Goal: Download file/media

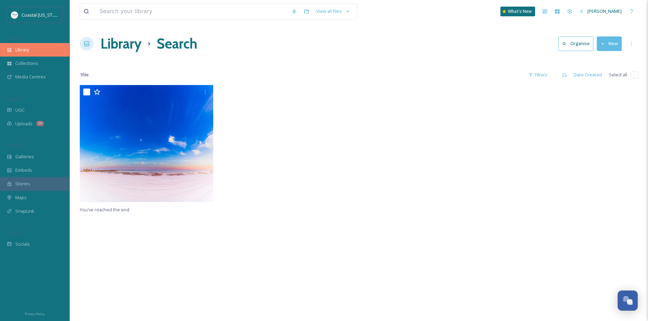
click at [32, 55] on div "Library" at bounding box center [34, 50] width 69 height 14
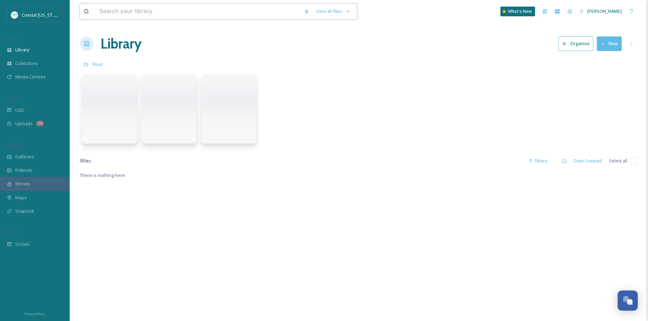
click at [180, 13] on input at bounding box center [198, 11] width 204 height 15
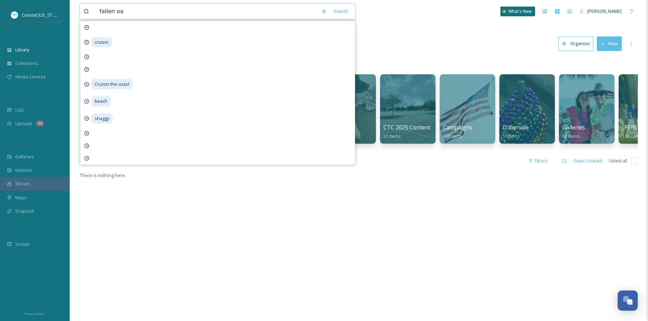
type input "fallen oak"
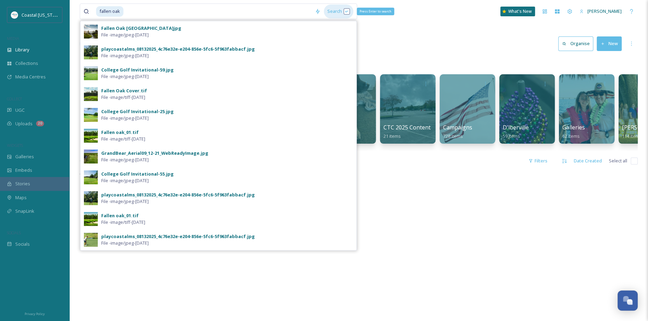
click at [335, 9] on div "Search Press Enter to search" at bounding box center [338, 12] width 29 height 14
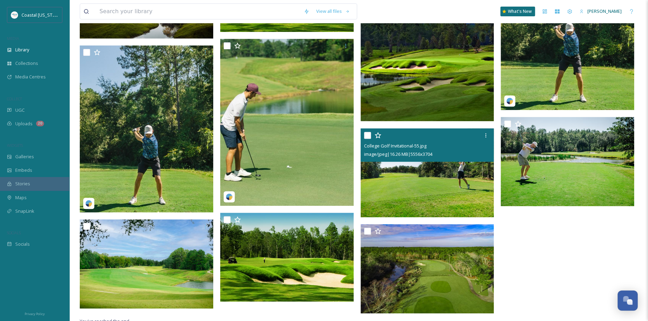
scroll to position [145, 0]
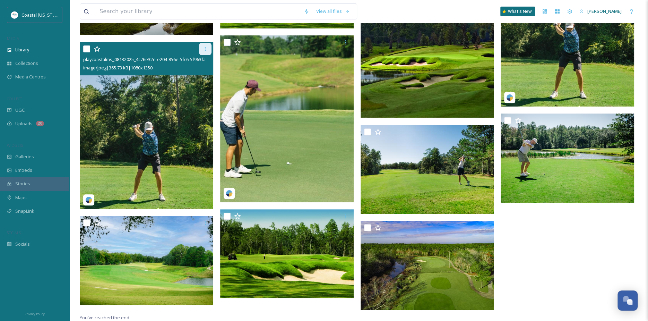
click at [205, 49] on icon at bounding box center [204, 49] width 1 height 4
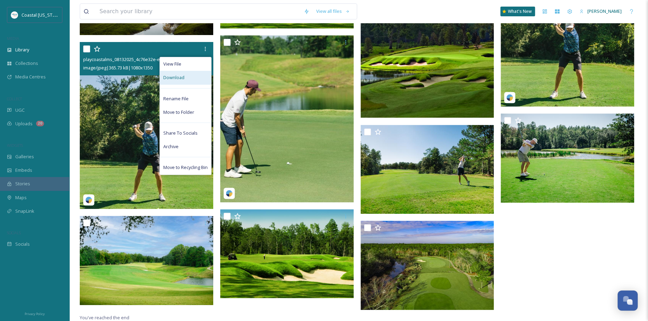
click at [185, 76] on div "Download" at bounding box center [185, 78] width 51 height 14
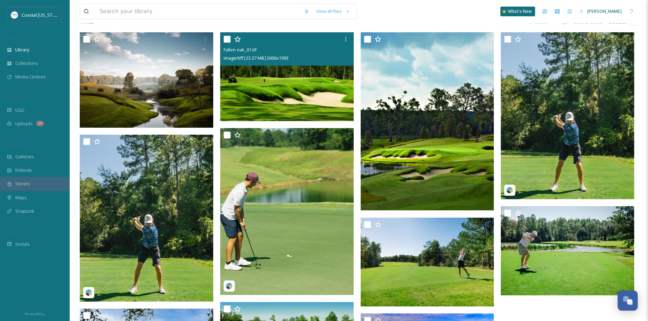
scroll to position [0, 0]
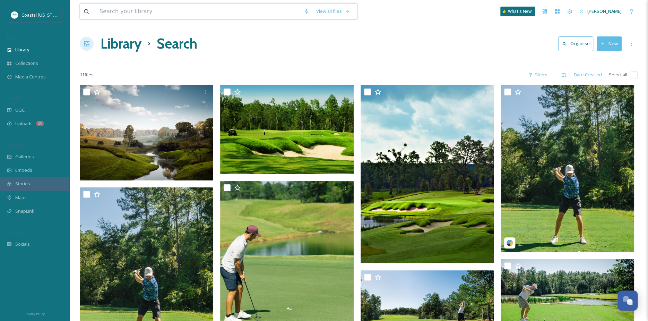
drag, startPoint x: 150, startPoint y: 9, endPoint x: 176, endPoint y: 19, distance: 27.6
click at [150, 9] on input at bounding box center [198, 11] width 204 height 15
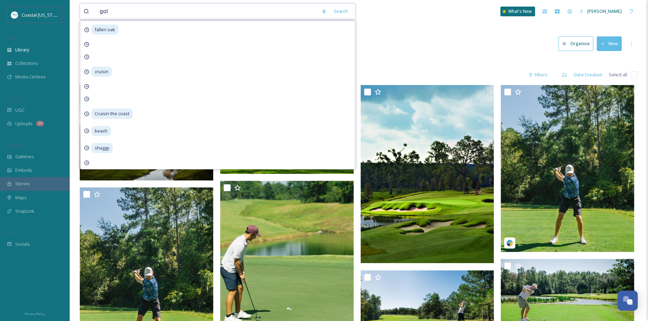
type input "golf"
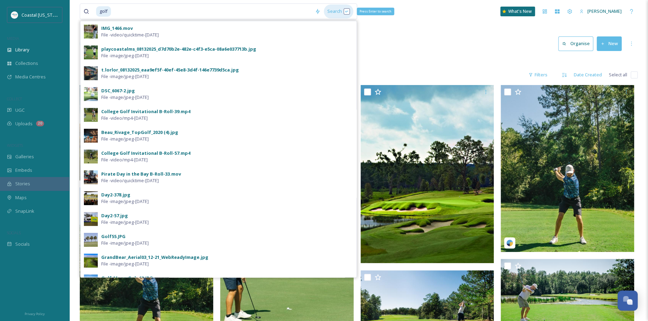
click at [342, 12] on div "Search Press Enter to search" at bounding box center [338, 12] width 29 height 14
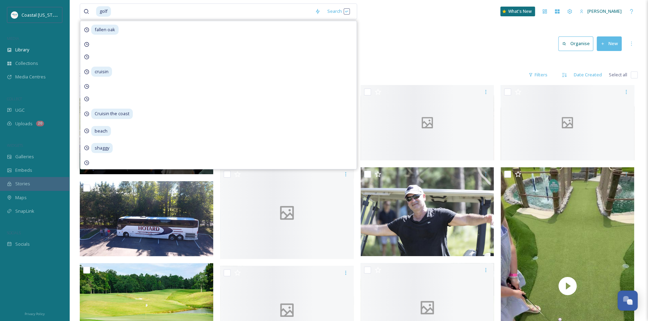
click at [432, 17] on div "golf Search fallen oak cruisin Cruisin the coast beach shaggy What's New [PERSO…" at bounding box center [359, 11] width 558 height 23
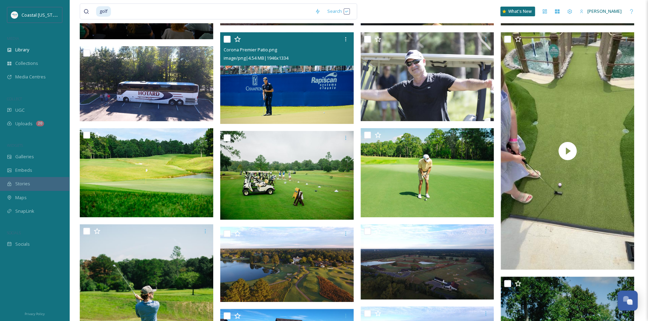
scroll to position [139, 0]
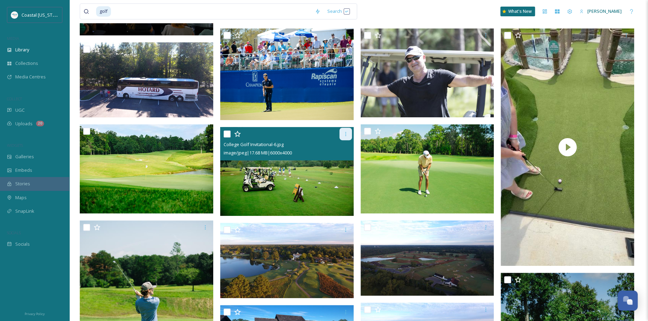
click at [344, 134] on icon at bounding box center [346, 134] width 6 height 6
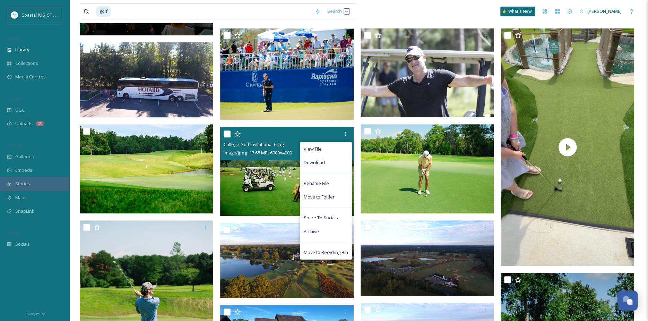
click at [321, 165] on span "Download" at bounding box center [314, 162] width 21 height 7
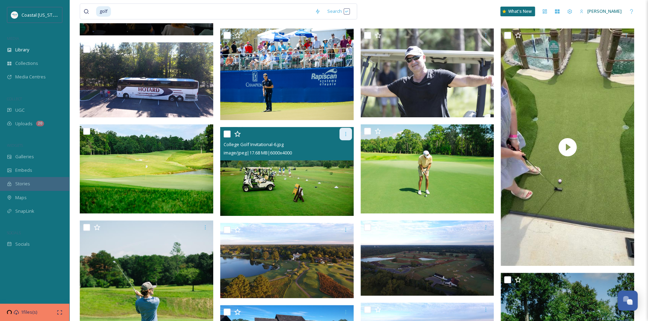
click at [345, 135] on icon at bounding box center [345, 134] width 1 height 4
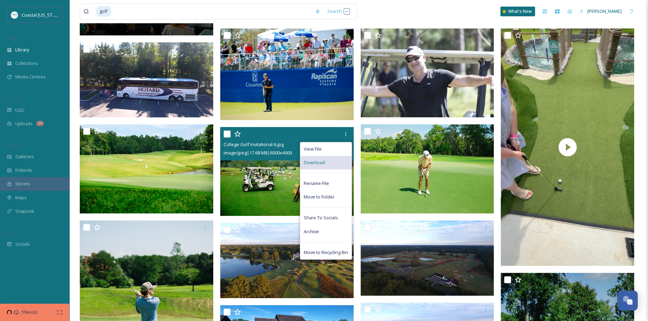
click at [336, 163] on div "Download" at bounding box center [325, 163] width 51 height 14
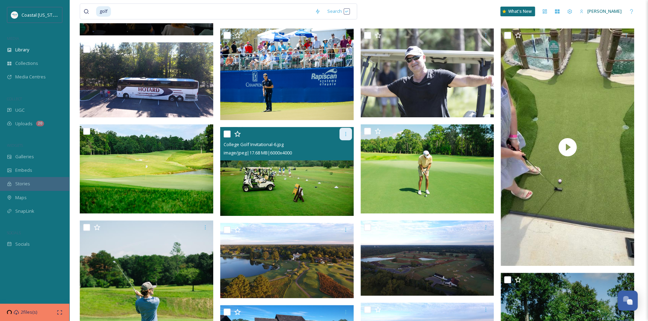
click at [347, 134] on icon at bounding box center [346, 134] width 6 height 6
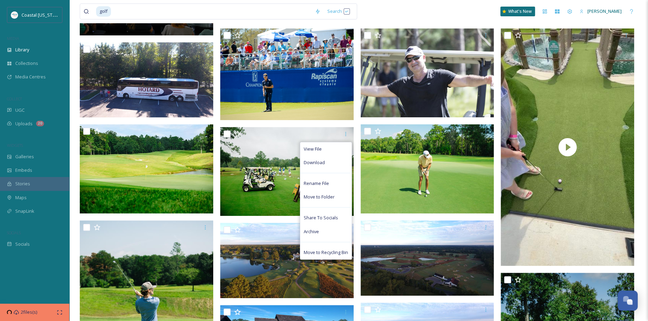
click at [409, 15] on div "golf Search What's New [PERSON_NAME]" at bounding box center [359, 11] width 558 height 23
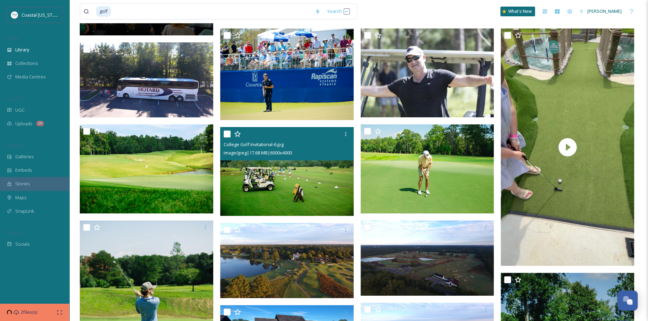
click at [285, 176] on img at bounding box center [286, 171] width 133 height 89
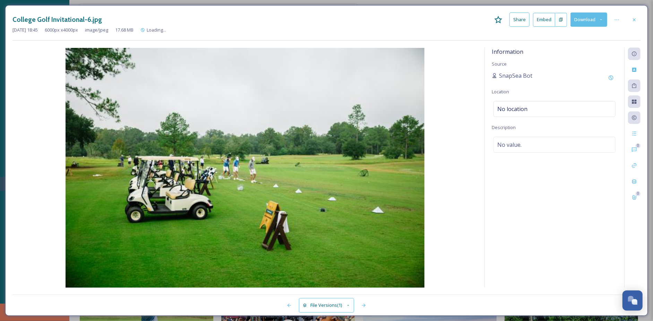
click at [584, 21] on button "Download" at bounding box center [588, 19] width 37 height 14
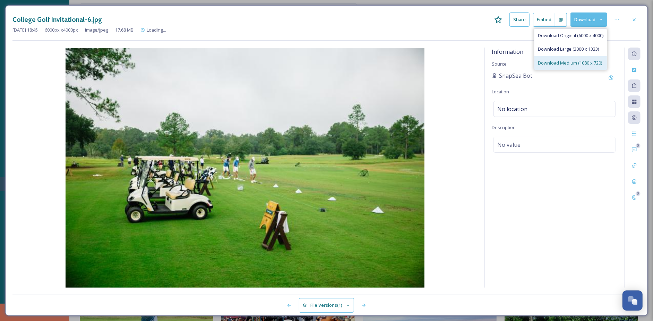
click at [565, 61] on span "Download Medium (1080 x 720)" at bounding box center [570, 63] width 64 height 7
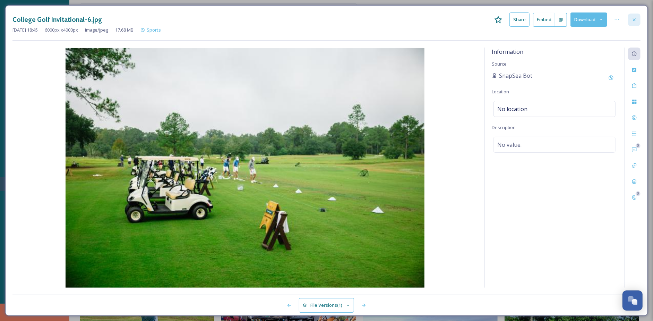
click at [635, 21] on icon at bounding box center [634, 20] width 6 height 6
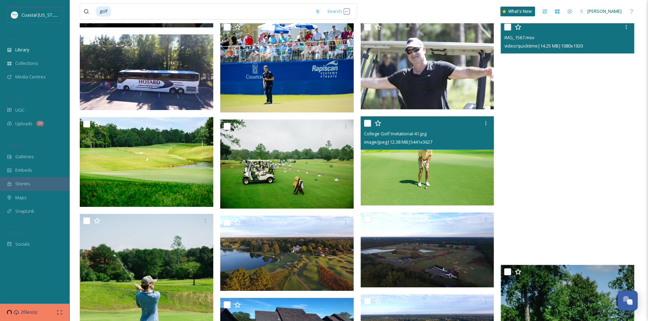
scroll to position [208, 0]
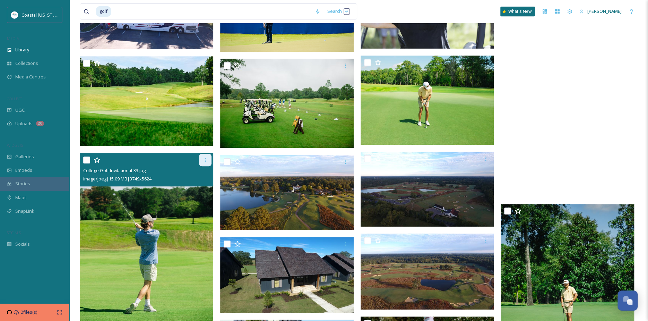
click at [204, 157] on icon at bounding box center [205, 160] width 6 height 6
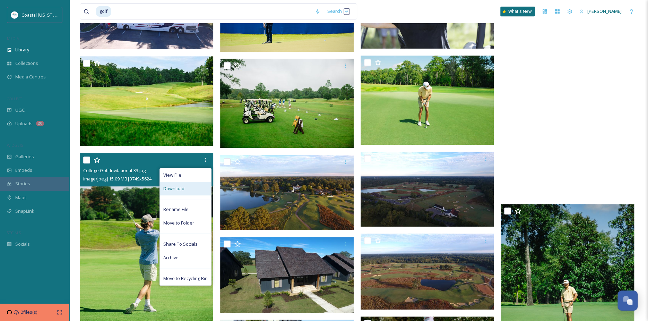
click at [186, 190] on div "Download" at bounding box center [185, 189] width 51 height 14
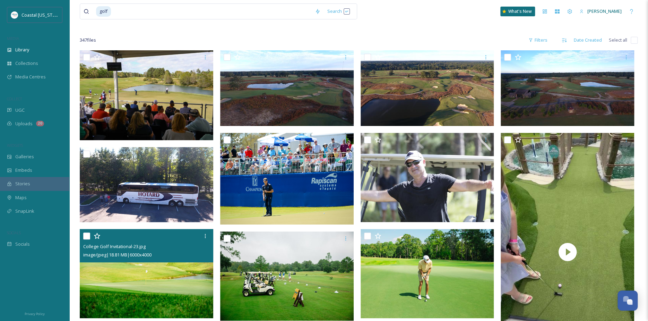
scroll to position [0, 0]
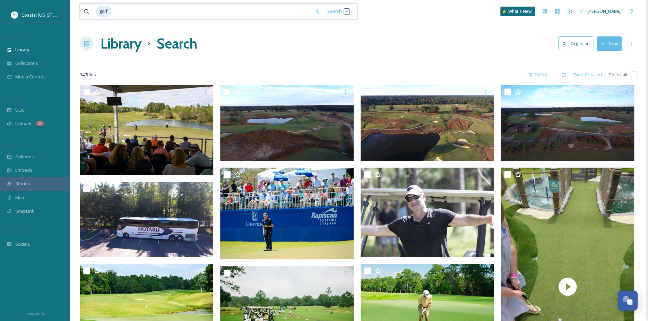
click at [113, 7] on input at bounding box center [212, 11] width 200 height 15
click at [28, 45] on div "Library" at bounding box center [34, 50] width 69 height 14
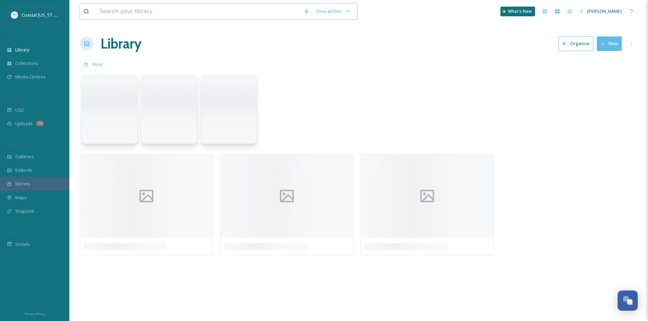
click at [140, 12] on input at bounding box center [198, 11] width 204 height 15
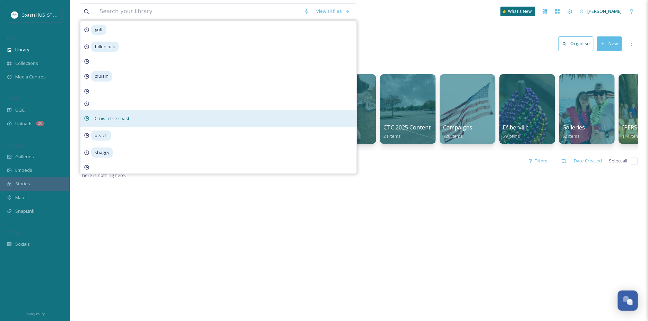
click at [125, 117] on span "Cruisin the coast" at bounding box center [112, 118] width 42 height 10
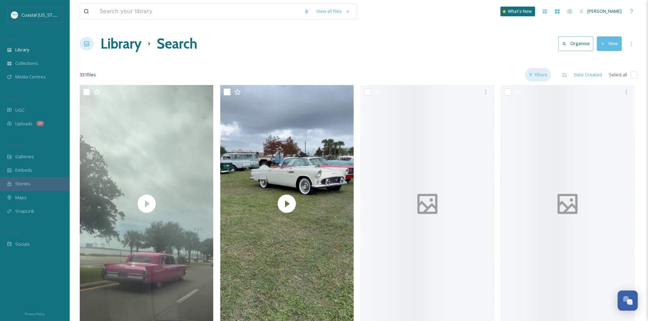
click at [538, 77] on div "Filters" at bounding box center [538, 75] width 26 height 14
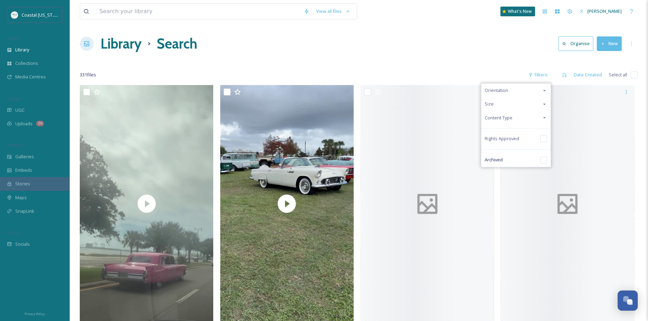
click at [504, 115] on span "Content Type" at bounding box center [499, 117] width 28 height 7
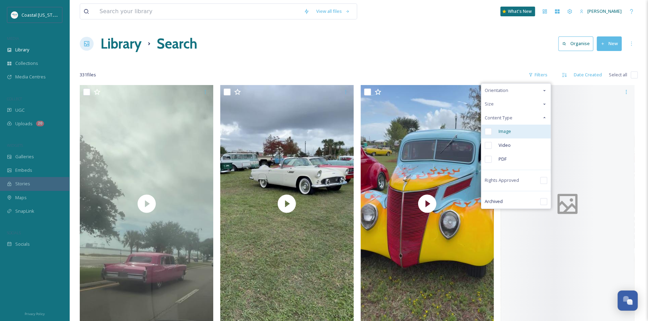
click at [497, 126] on div "Image" at bounding box center [515, 131] width 69 height 14
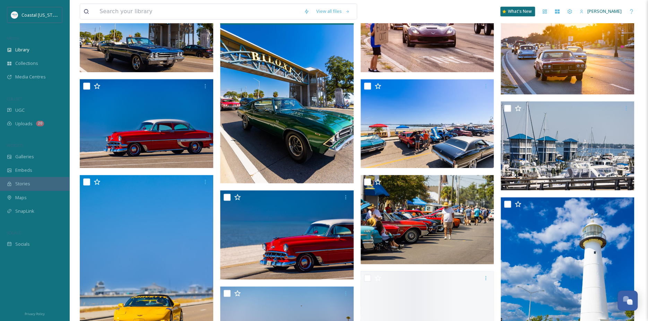
scroll to position [388, 0]
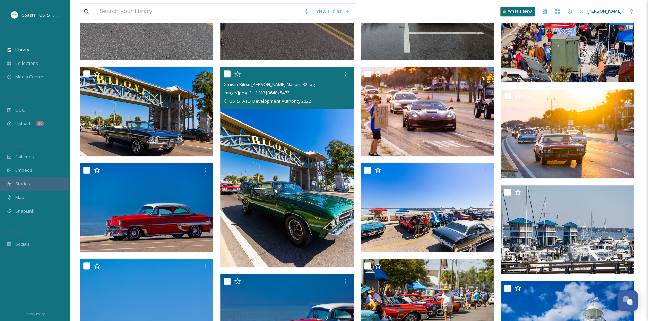
click at [225, 74] on input "checkbox" at bounding box center [227, 73] width 7 height 7
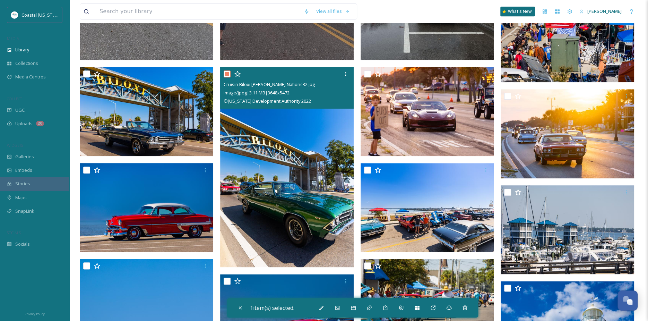
click at [225, 74] on input "checkbox" at bounding box center [227, 73] width 7 height 7
checkbox input "false"
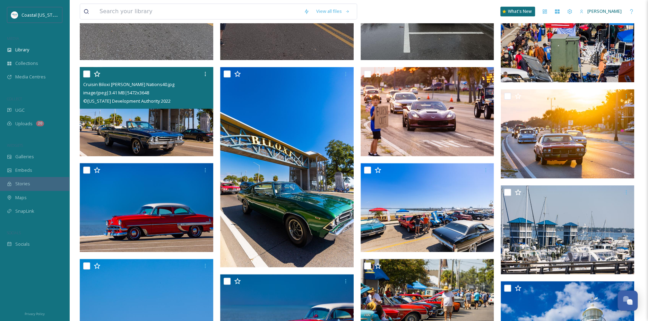
click at [84, 72] on input "checkbox" at bounding box center [86, 73] width 7 height 7
checkbox input "true"
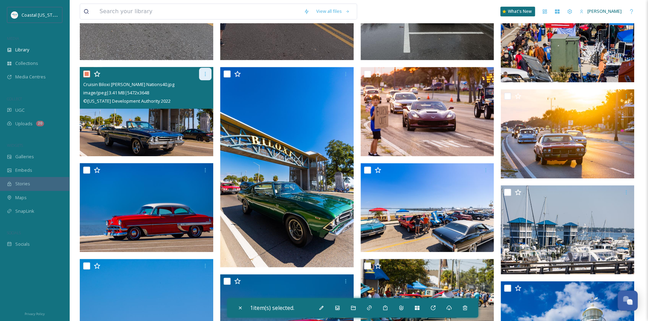
click at [207, 73] on icon at bounding box center [205, 74] width 6 height 6
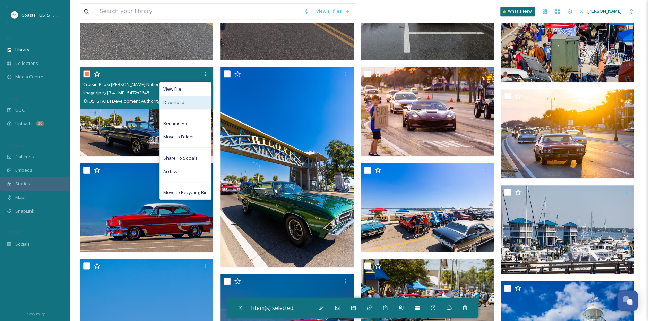
click at [193, 104] on div "Download" at bounding box center [185, 103] width 51 height 14
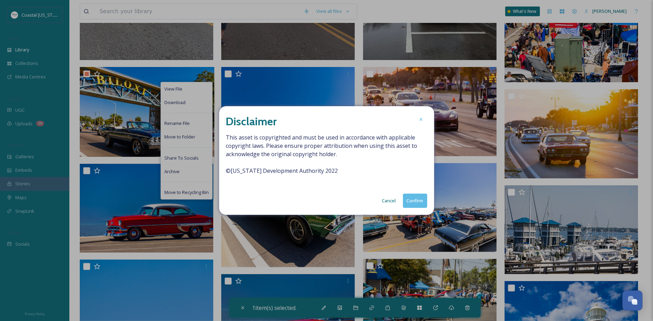
click at [408, 201] on button "Confirm" at bounding box center [415, 200] width 24 height 14
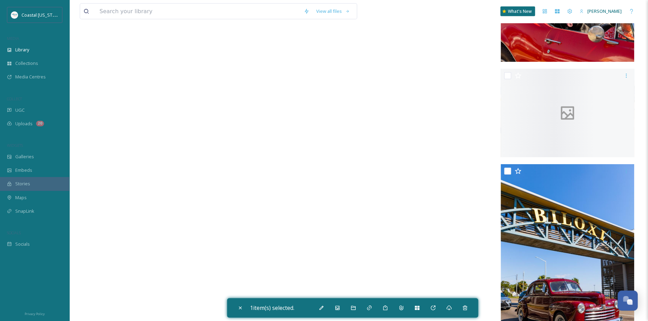
scroll to position [6143, 0]
click at [152, 10] on input at bounding box center [198, 11] width 204 height 15
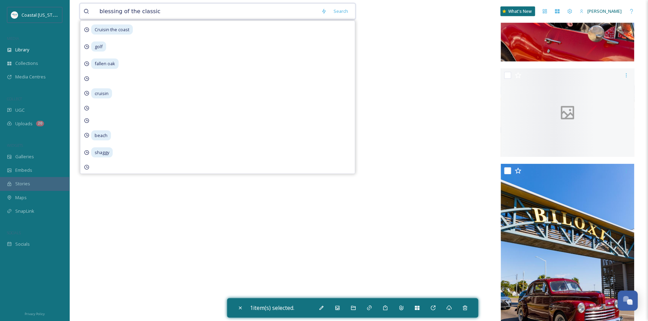
type input "blessing of the classics"
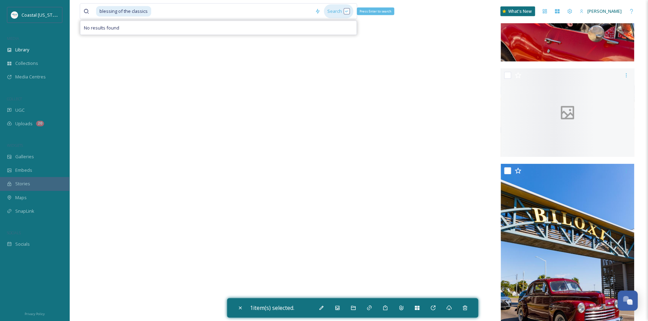
click at [335, 10] on div "Search Press Enter to search" at bounding box center [338, 12] width 29 height 14
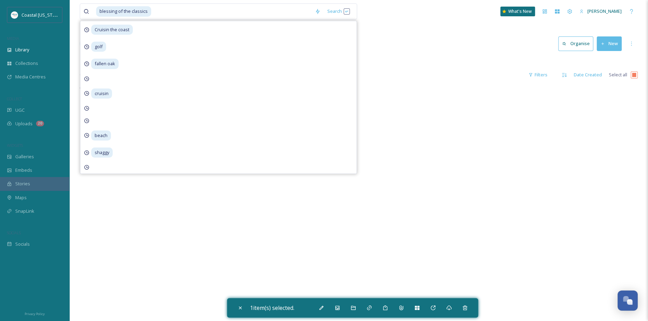
click at [421, 59] on div at bounding box center [359, 61] width 558 height 7
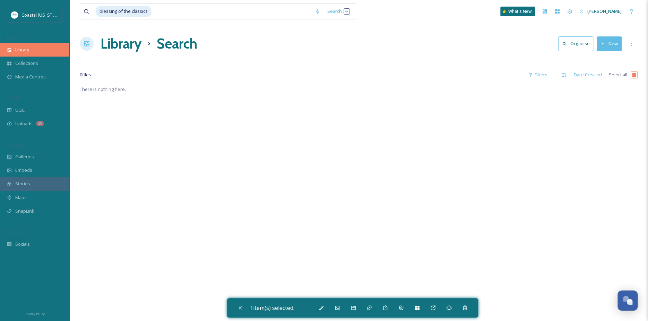
click at [26, 49] on span "Library" at bounding box center [22, 49] width 14 height 7
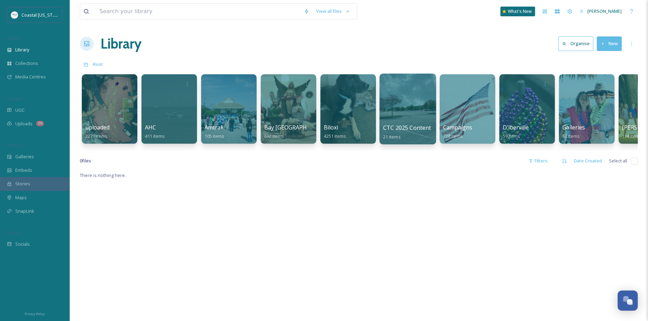
click at [400, 122] on div at bounding box center [407, 108] width 56 height 71
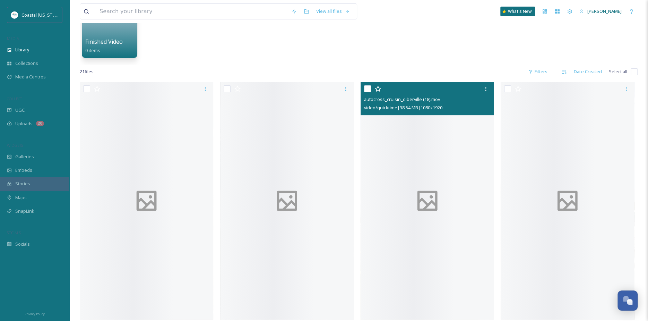
scroll to position [85, 0]
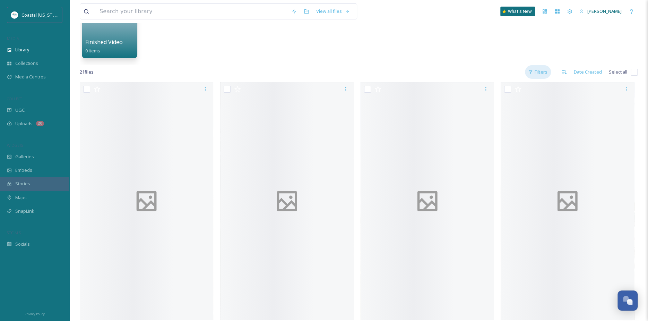
click at [537, 72] on div "Filters" at bounding box center [538, 72] width 26 height 14
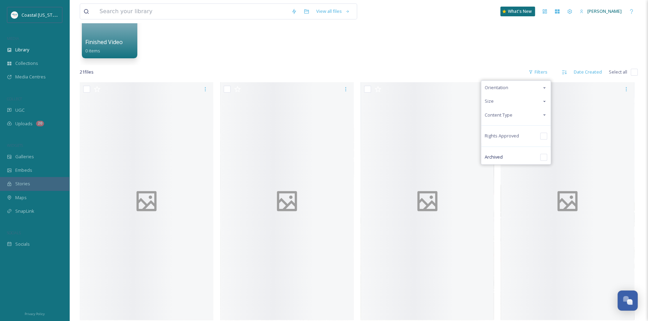
click at [497, 109] on div "Content Type" at bounding box center [515, 115] width 69 height 14
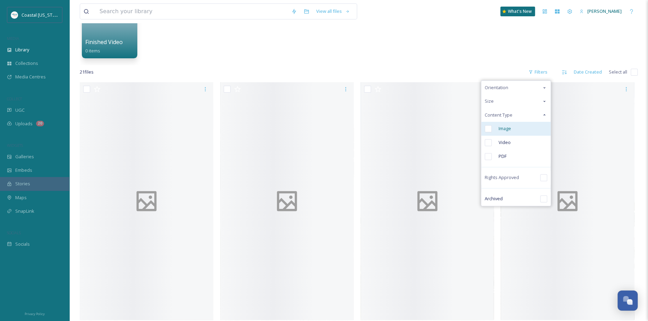
click at [493, 133] on div "Image" at bounding box center [515, 129] width 69 height 14
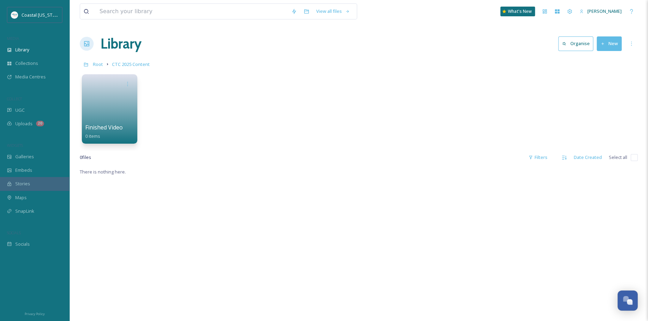
click at [122, 45] on h1 "Library" at bounding box center [121, 43] width 41 height 21
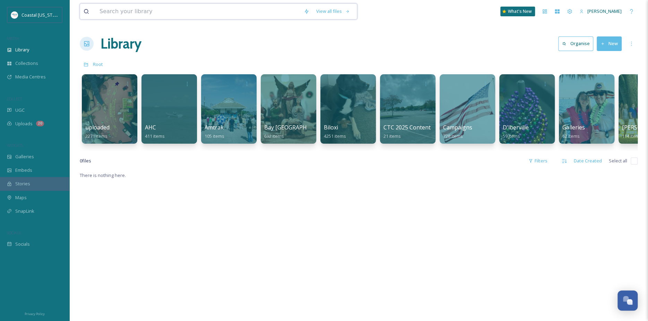
click at [163, 8] on input at bounding box center [198, 11] width 204 height 15
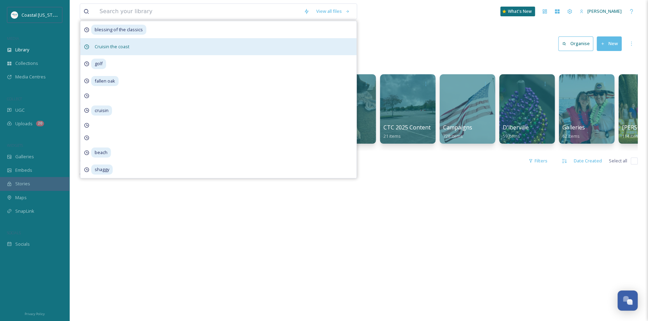
click at [117, 43] on span "Cruisin the coast" at bounding box center [112, 47] width 42 height 10
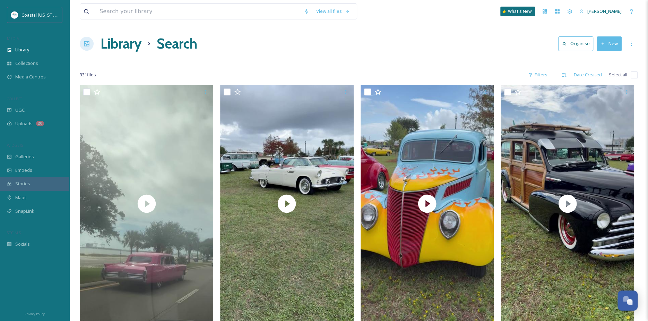
click at [521, 74] on div "331 file s Filters Date Created Select all" at bounding box center [359, 75] width 558 height 14
click at [532, 75] on icon at bounding box center [530, 74] width 5 height 5
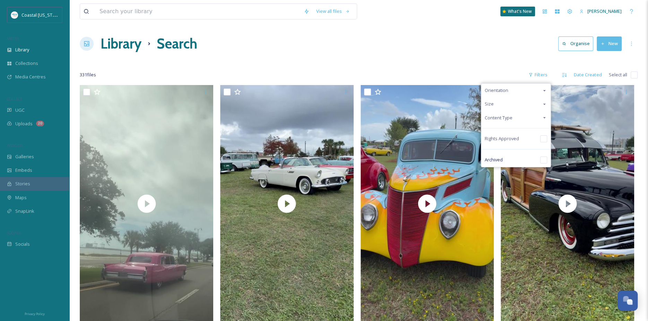
click at [498, 114] on span "Content Type" at bounding box center [499, 117] width 28 height 7
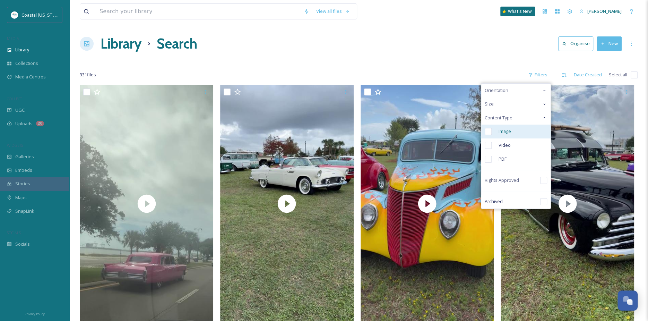
click at [498, 136] on div "Image" at bounding box center [515, 131] width 69 height 14
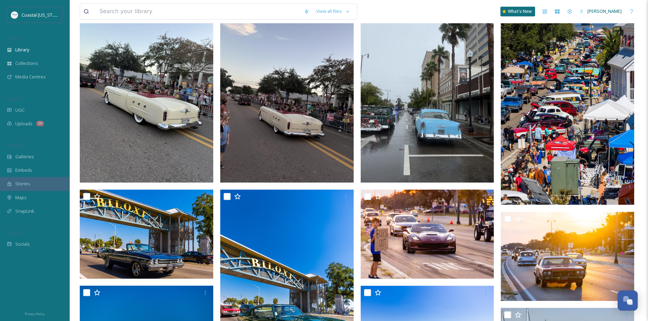
scroll to position [284, 0]
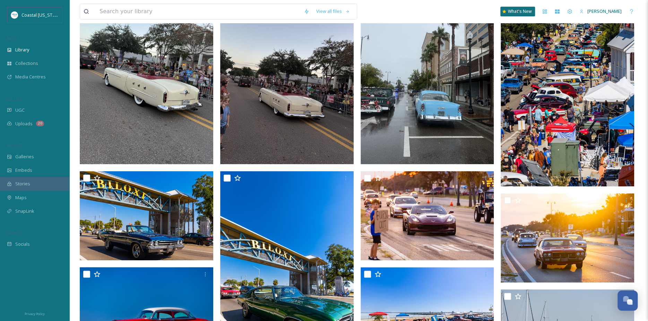
click at [407, 129] on img at bounding box center [426, 75] width 133 height 178
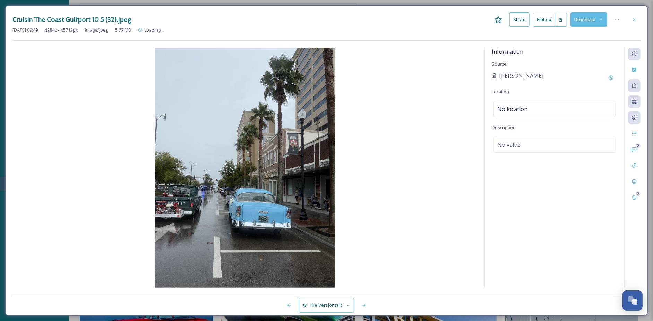
click at [626, 17] on div "Cruisin The Coast Gulfport 10.5 (32).jpeg Share Embed Download" at bounding box center [326, 19] width 628 height 14
click at [633, 18] on icon at bounding box center [634, 20] width 6 height 6
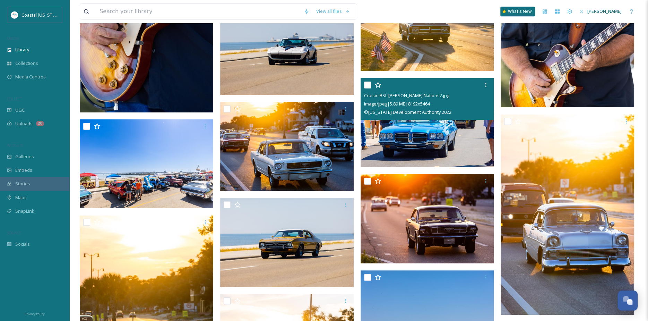
scroll to position [3809, 0]
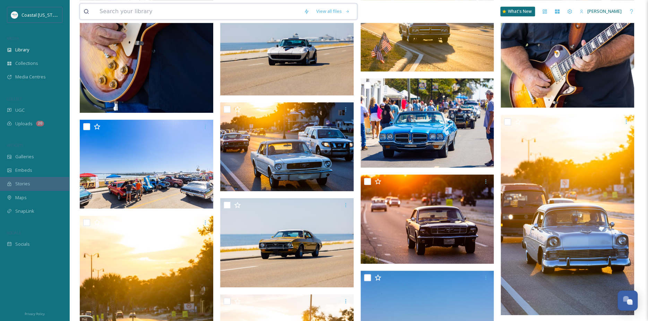
click at [146, 16] on input at bounding box center [198, 11] width 204 height 15
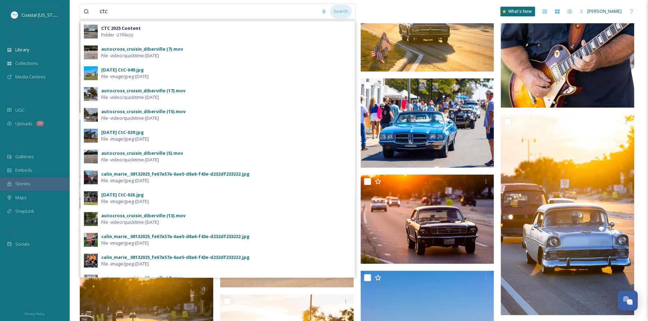
click at [338, 8] on div "Search" at bounding box center [340, 12] width 21 height 14
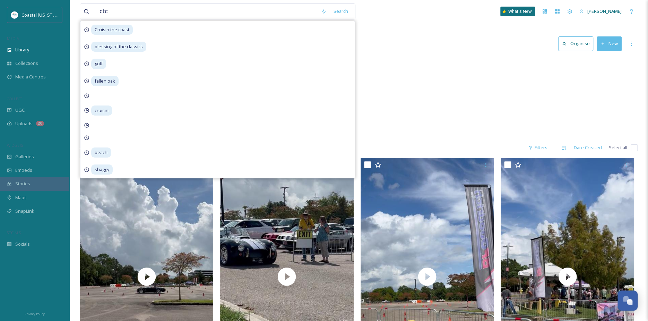
click at [382, 15] on div "ctc Search Cruisin the coast blessing of the classics golf fallen oak cruisin b…" at bounding box center [359, 11] width 558 height 23
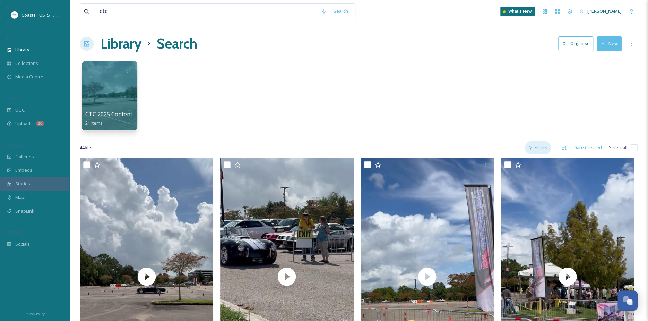
click at [536, 142] on div "Filters" at bounding box center [538, 148] width 26 height 14
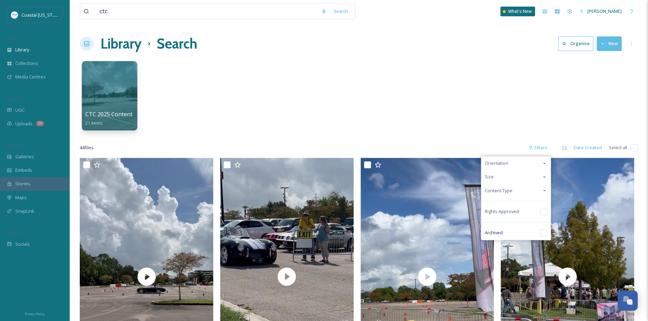
click at [498, 186] on div "Content Type" at bounding box center [515, 191] width 69 height 14
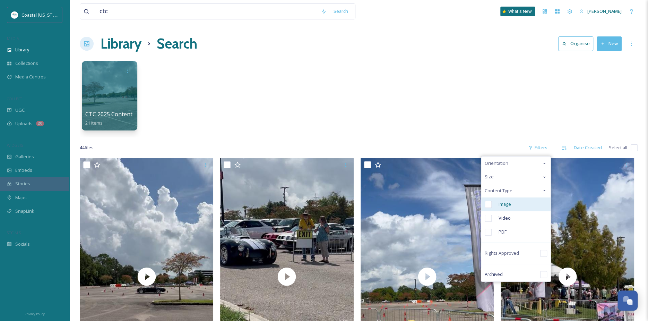
click at [496, 208] on div "Image" at bounding box center [515, 204] width 69 height 14
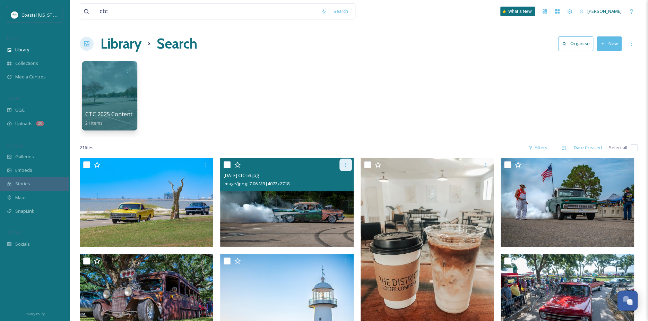
click at [345, 167] on icon at bounding box center [346, 165] width 6 height 6
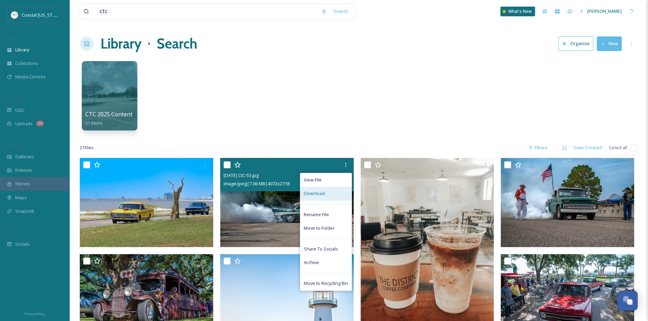
click at [331, 191] on div "Download" at bounding box center [325, 193] width 51 height 14
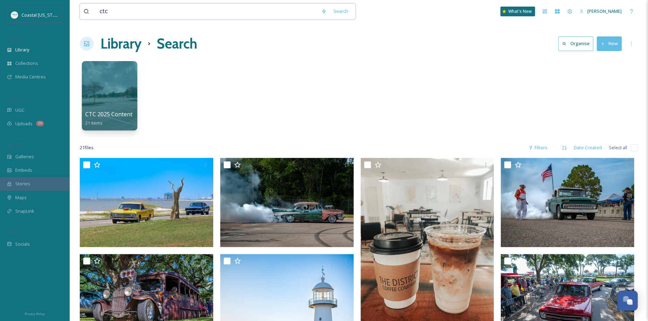
click at [138, 8] on input "ctc" at bounding box center [206, 11] width 221 height 15
type input "cruisin"
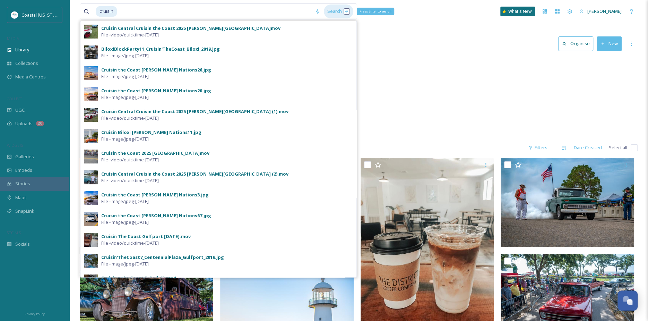
click at [339, 13] on div "Search Press Enter to search" at bounding box center [338, 12] width 29 height 14
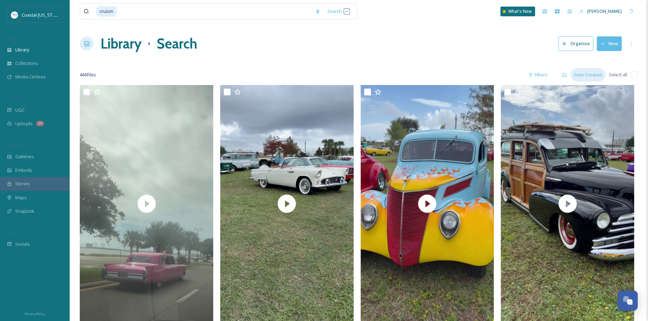
click at [591, 72] on div "Date Created" at bounding box center [587, 75] width 35 height 14
click at [537, 71] on div "Filters" at bounding box center [538, 75] width 26 height 14
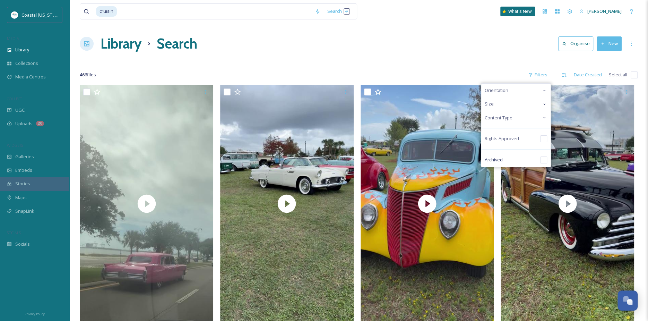
click at [525, 113] on div "Content Type" at bounding box center [515, 118] width 69 height 14
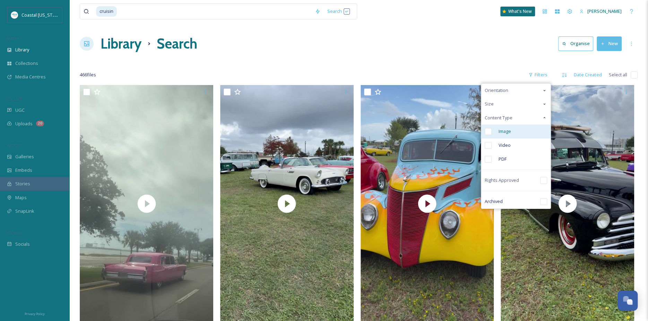
click at [511, 132] on span "Image" at bounding box center [504, 131] width 12 height 7
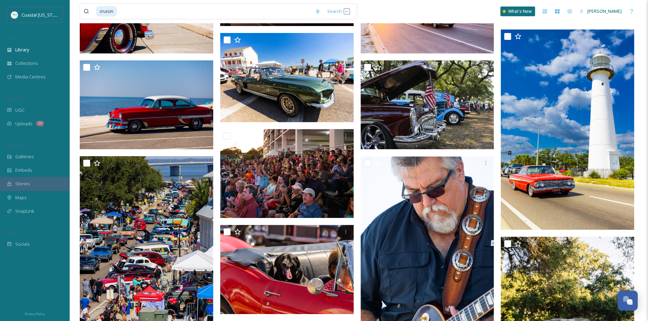
scroll to position [6359, 0]
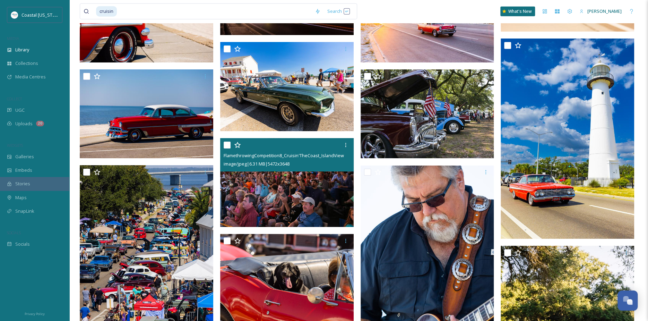
click at [285, 182] on img at bounding box center [286, 182] width 133 height 89
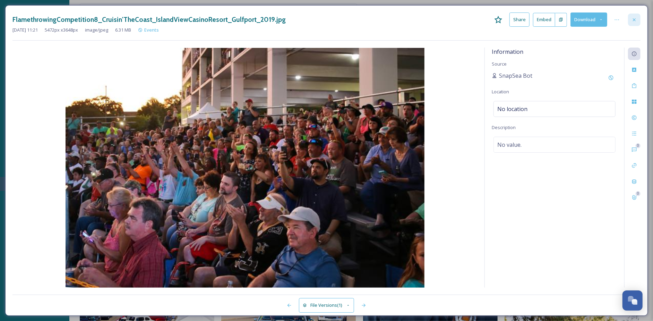
click at [633, 19] on icon at bounding box center [634, 19] width 3 height 3
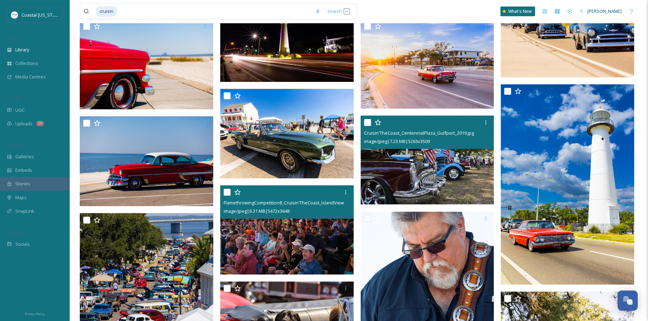
click at [367, 122] on input "checkbox" at bounding box center [367, 122] width 7 height 7
checkbox input "true"
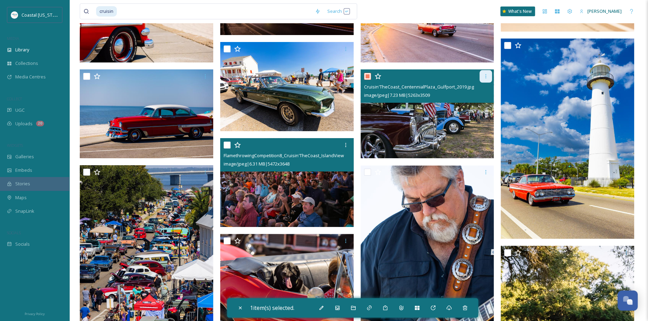
click at [487, 74] on icon at bounding box center [486, 76] width 6 height 6
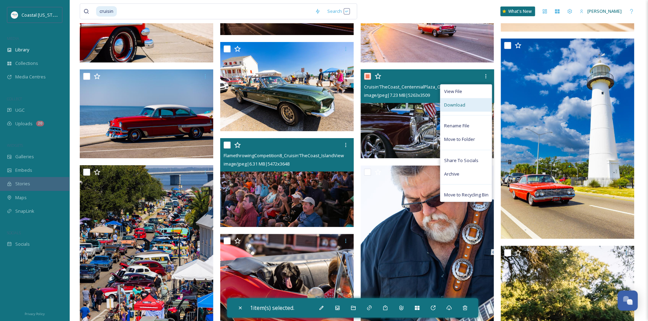
click at [468, 100] on div "Download" at bounding box center [465, 105] width 51 height 14
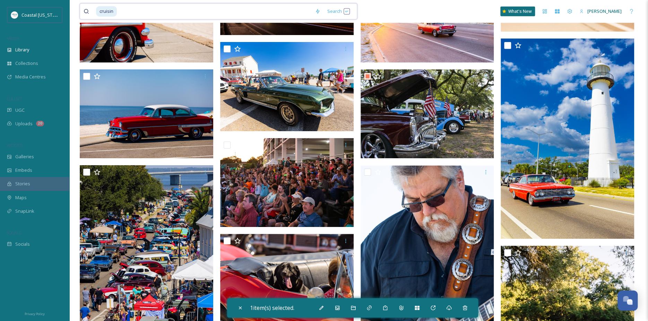
click at [169, 11] on input at bounding box center [214, 11] width 194 height 15
type input "c"
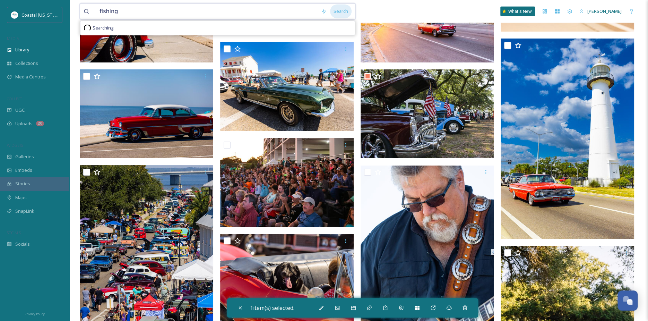
type input "fishing"
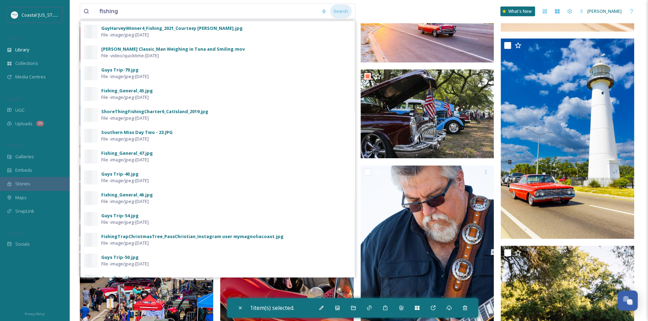
click at [334, 14] on div "Search" at bounding box center [340, 12] width 21 height 14
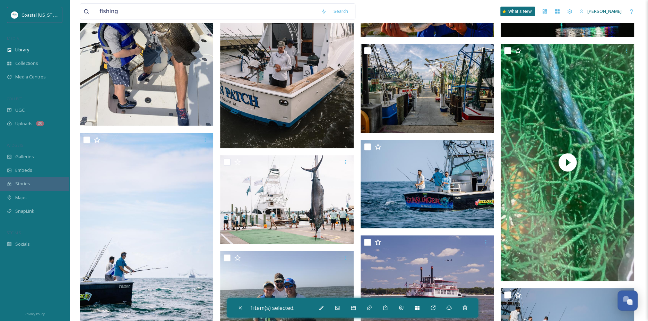
scroll to position [138, 0]
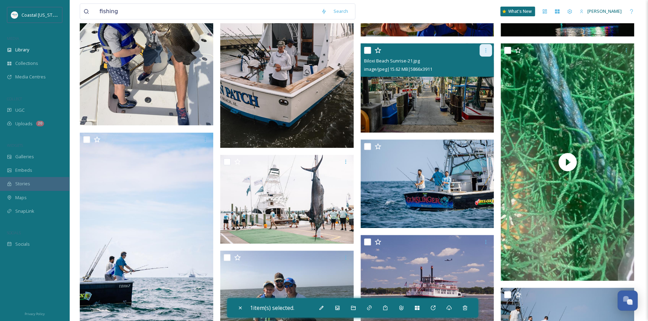
click at [484, 50] on icon at bounding box center [486, 50] width 6 height 6
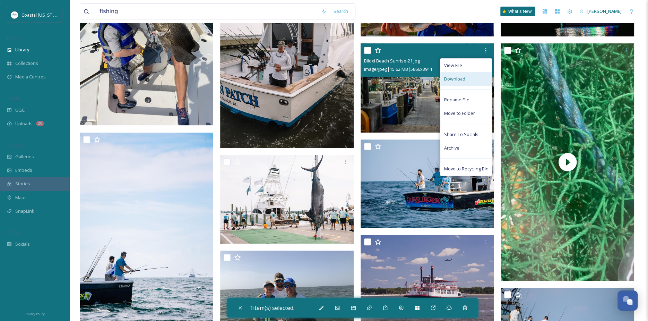
click at [468, 76] on div "Download" at bounding box center [465, 79] width 51 height 14
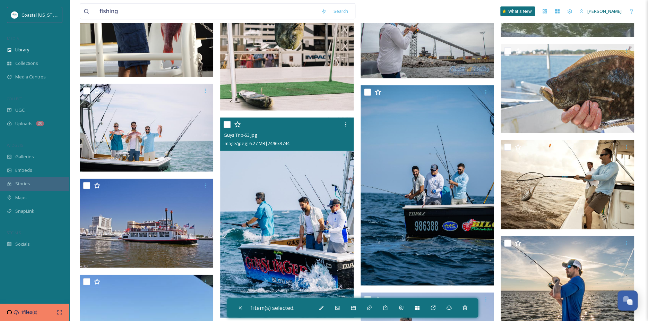
scroll to position [1166, 0]
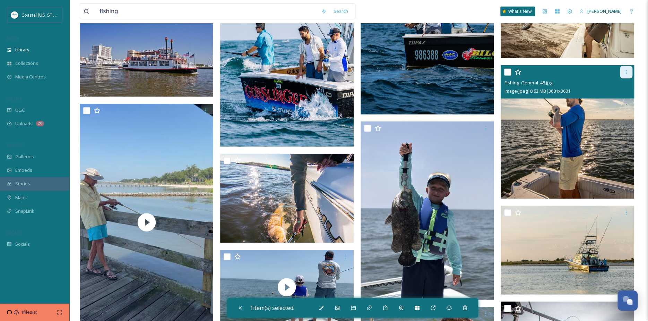
click at [627, 73] on icon at bounding box center [626, 72] width 6 height 6
click at [506, 73] on input "checkbox" at bounding box center [507, 72] width 7 height 7
checkbox input "true"
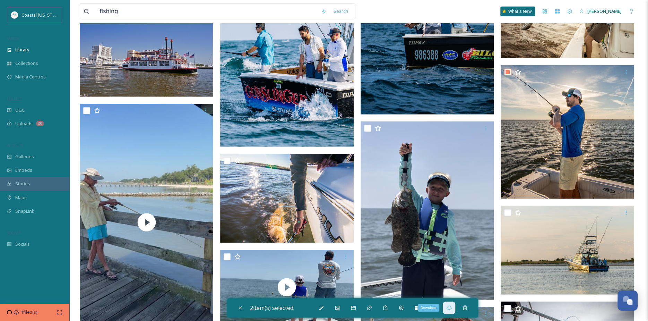
click at [452, 305] on icon at bounding box center [449, 308] width 6 height 6
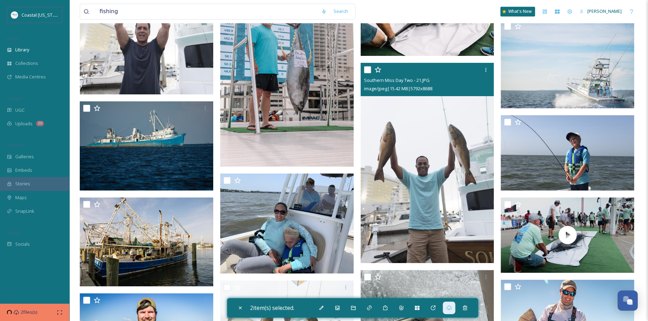
scroll to position [2542, 0]
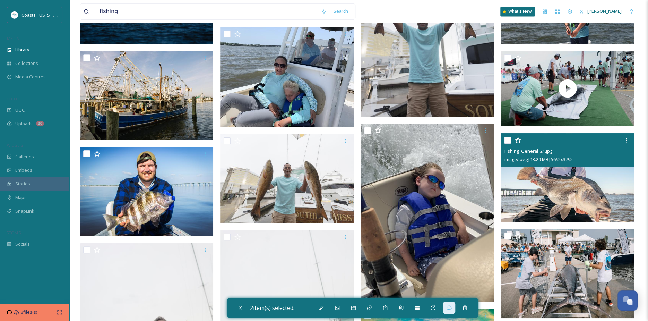
click at [506, 139] on input "checkbox" at bounding box center [507, 140] width 7 height 7
checkbox input "true"
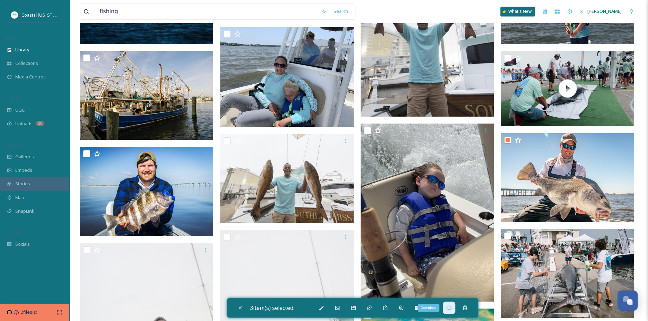
click at [450, 303] on div "Download" at bounding box center [449, 307] width 12 height 12
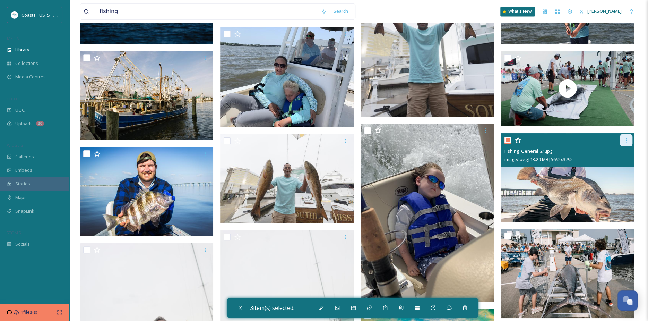
click at [626, 139] on icon at bounding box center [626, 140] width 6 height 6
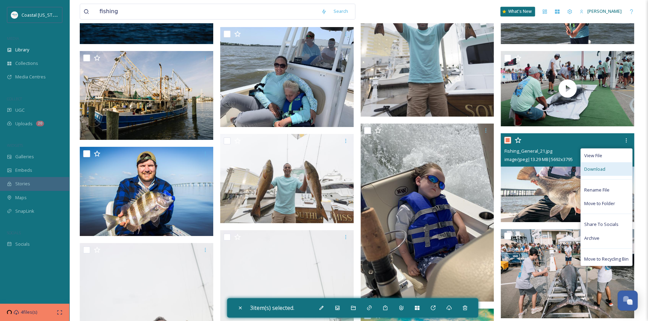
click at [603, 170] on span "Download" at bounding box center [594, 168] width 21 height 7
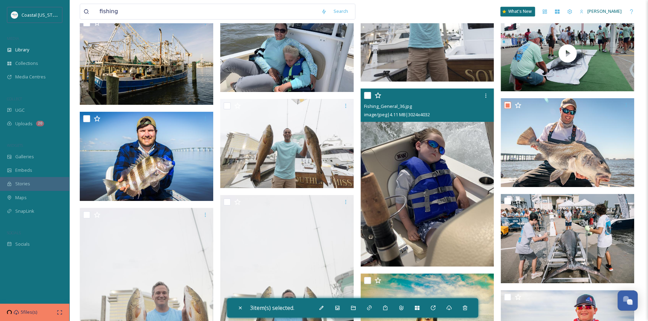
scroll to position [2564, 0]
